Goal: Use online tool/utility: Utilize a website feature to perform a specific function

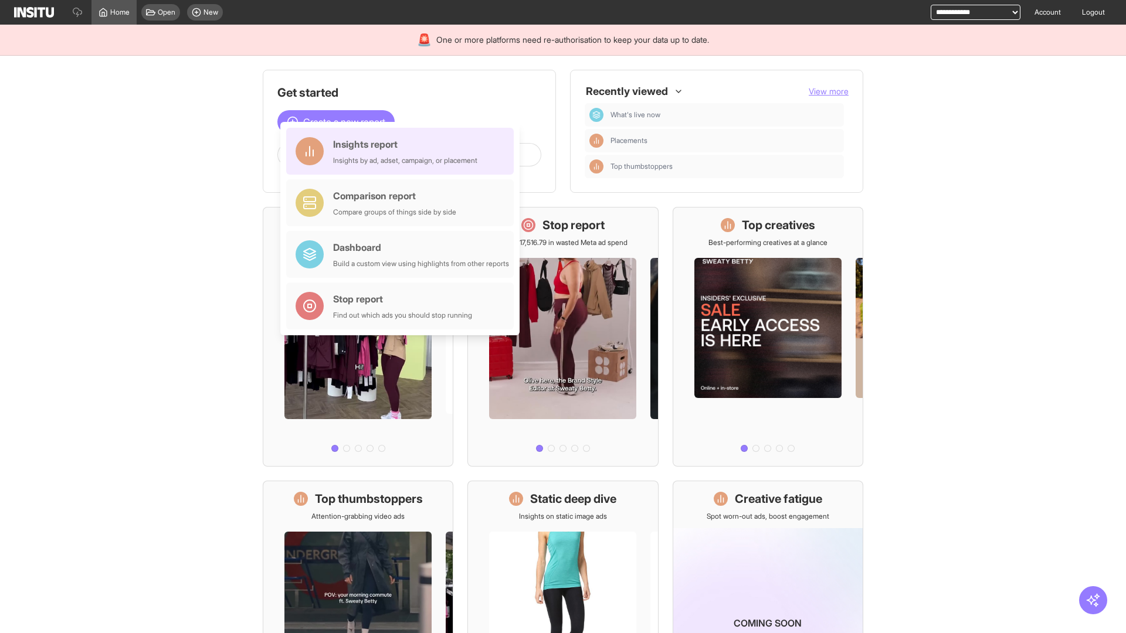
click at [403, 151] on div "Insights report Insights by ad, adset, campaign, or placement" at bounding box center [405, 151] width 144 height 28
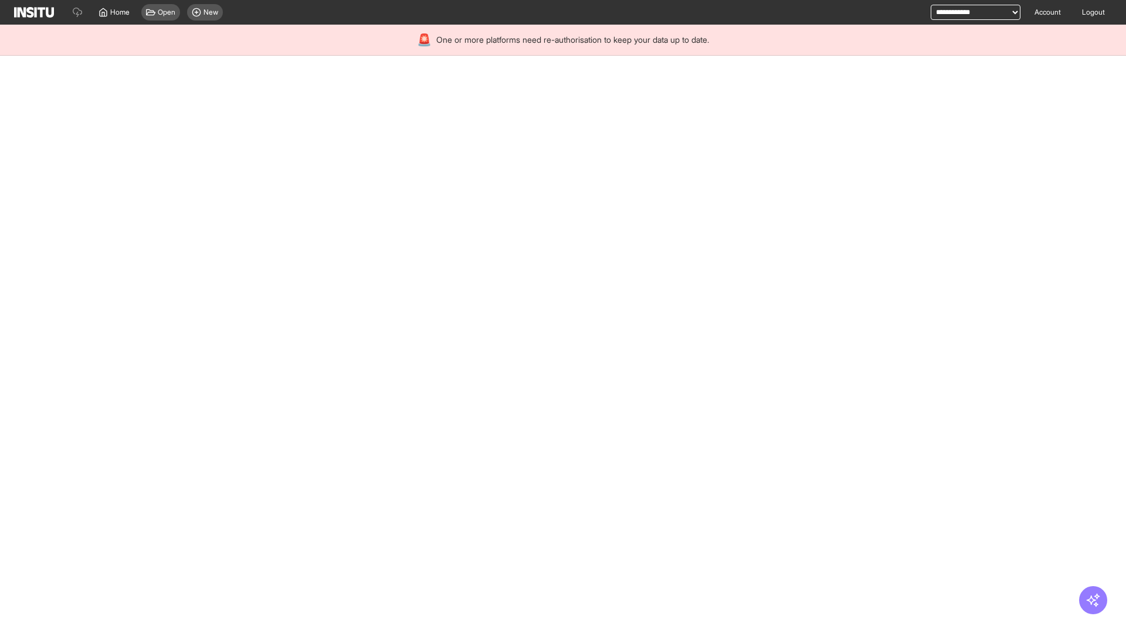
select select "**"
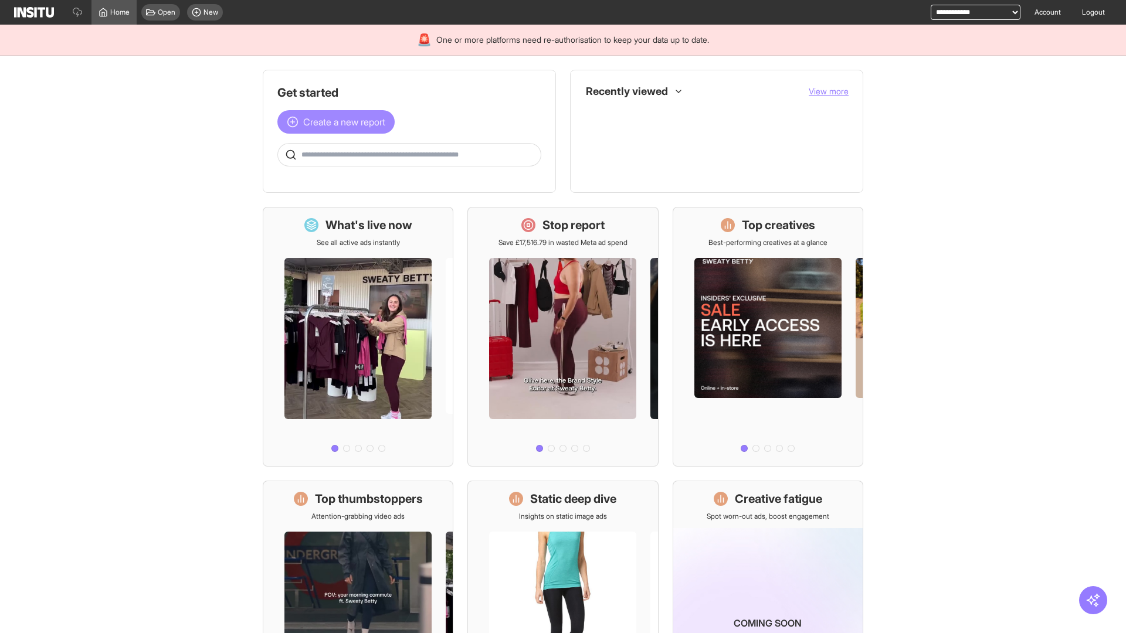
click at [339, 122] on span "Create a new report" at bounding box center [344, 122] width 82 height 14
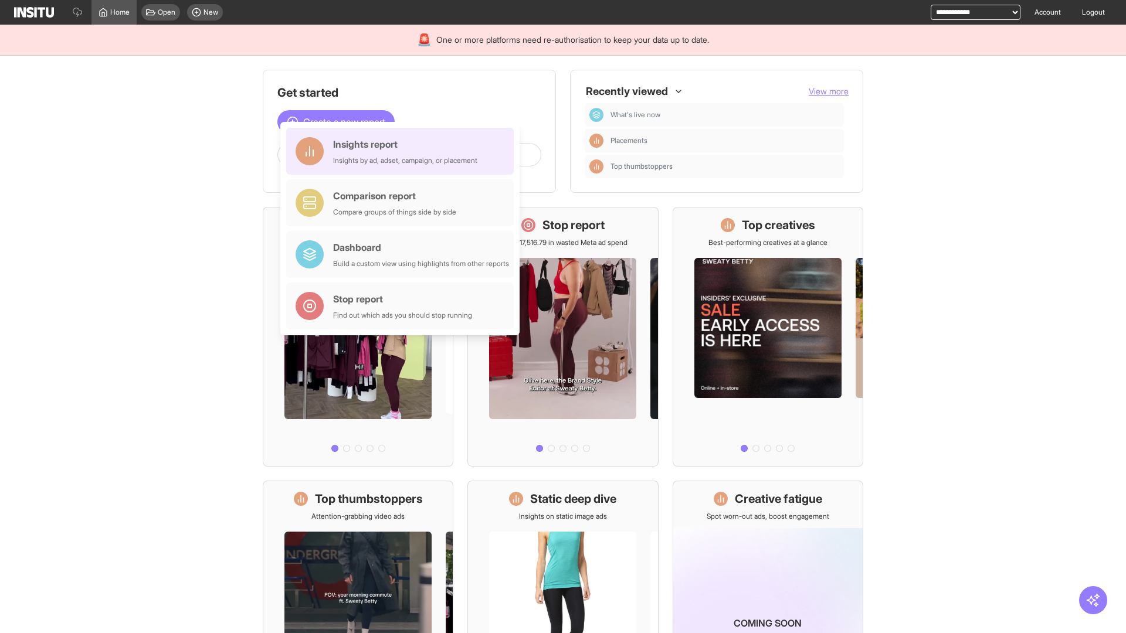
click at [403, 151] on div "Insights report Insights by ad, adset, campaign, or placement" at bounding box center [405, 151] width 144 height 28
